Goal: Task Accomplishment & Management: Complete application form

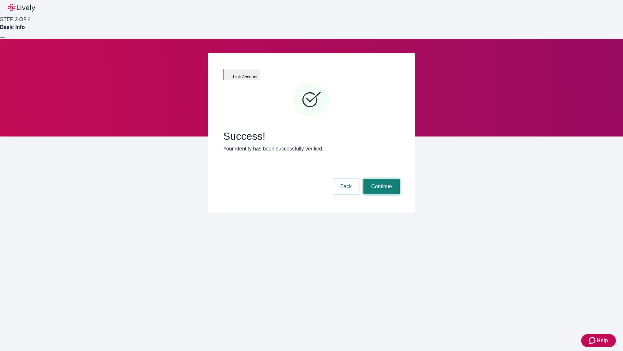
click at [381, 179] on button "Continue" at bounding box center [382, 187] width 36 height 16
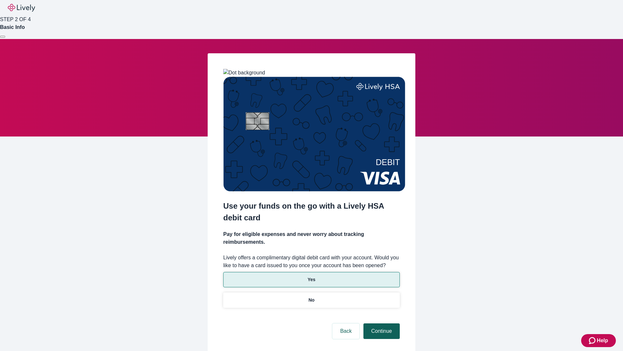
click at [311, 276] on p "Yes" at bounding box center [312, 279] width 8 height 7
click at [381, 323] on button "Continue" at bounding box center [382, 331] width 36 height 16
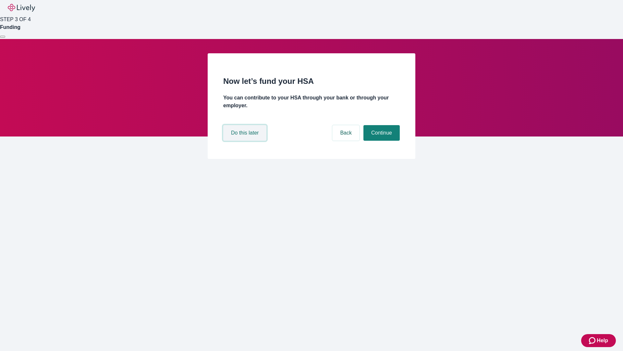
click at [246, 141] on button "Do this later" at bounding box center [244, 133] width 43 height 16
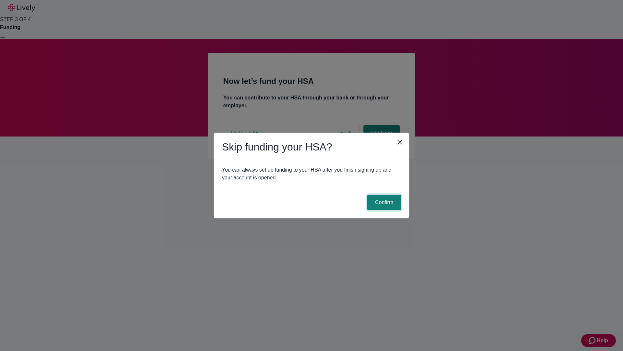
click at [384, 202] on button "Confirm" at bounding box center [385, 203] width 34 height 16
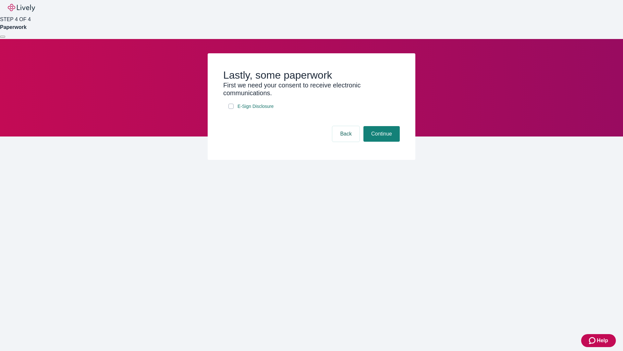
click at [231, 109] on input "E-Sign Disclosure" at bounding box center [231, 106] width 5 height 5
checkbox input "true"
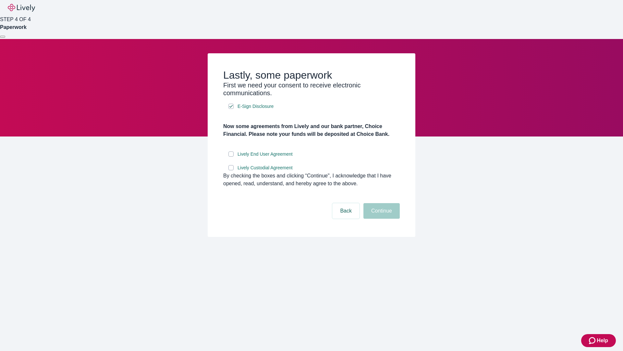
click at [231, 157] on input "Lively End User Agreement" at bounding box center [231, 153] width 5 height 5
checkbox input "true"
click at [231, 170] on input "Lively Custodial Agreement" at bounding box center [231, 167] width 5 height 5
checkbox input "true"
click at [381, 219] on button "Continue" at bounding box center [382, 211] width 36 height 16
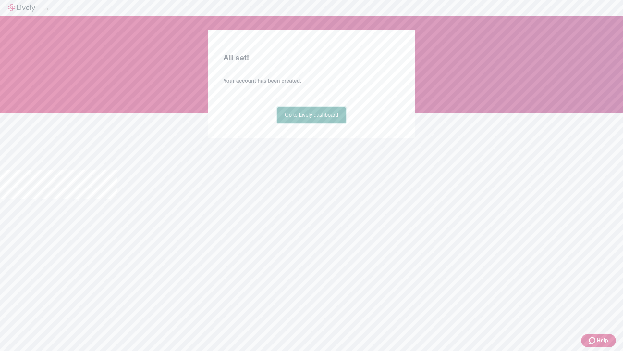
click at [311, 123] on link "Go to Lively dashboard" at bounding box center [311, 115] width 69 height 16
